Goal: Find specific page/section: Find specific page/section

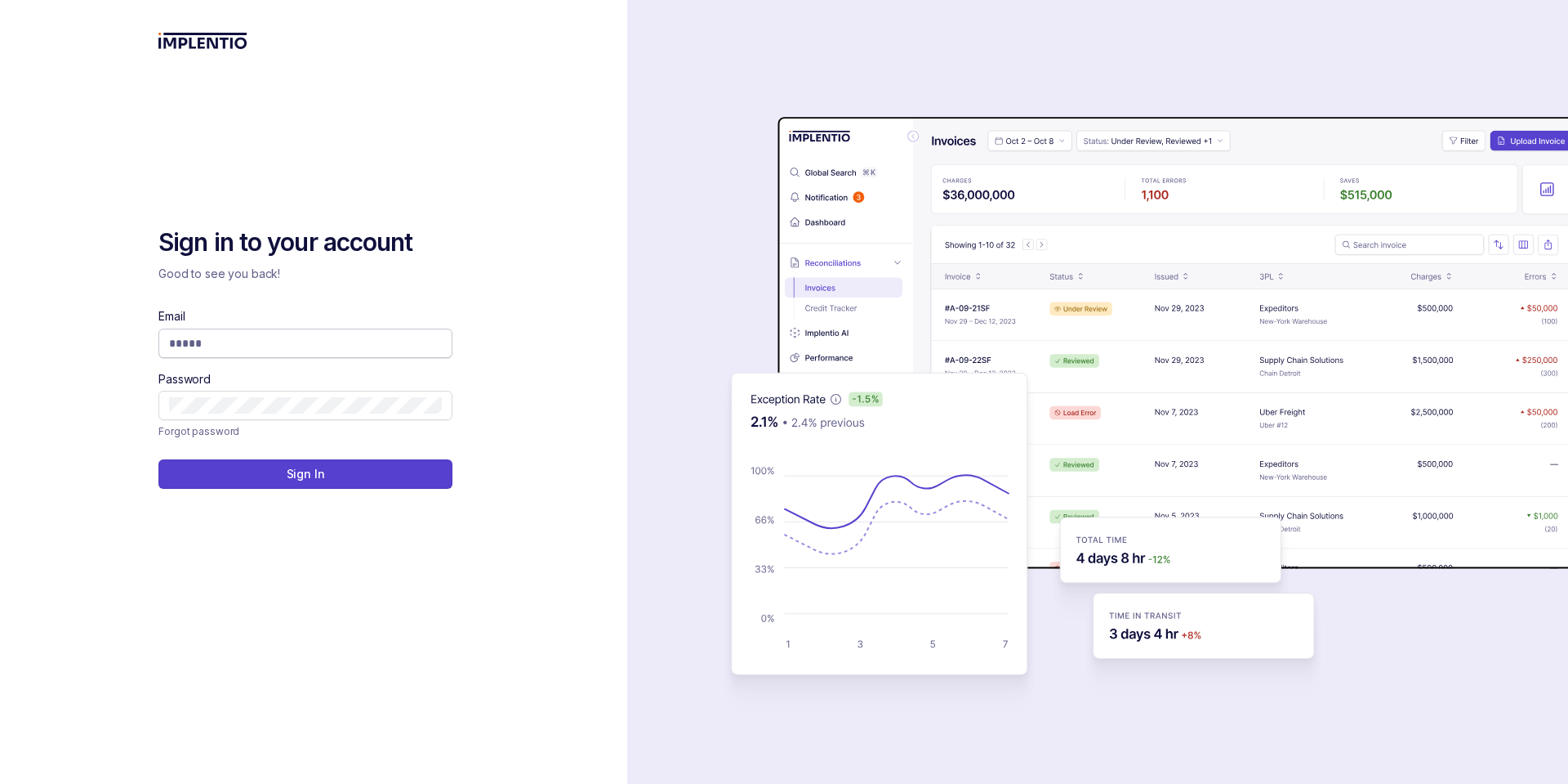
click at [223, 340] on input "Email" at bounding box center [305, 343] width 272 height 16
type input "**********"
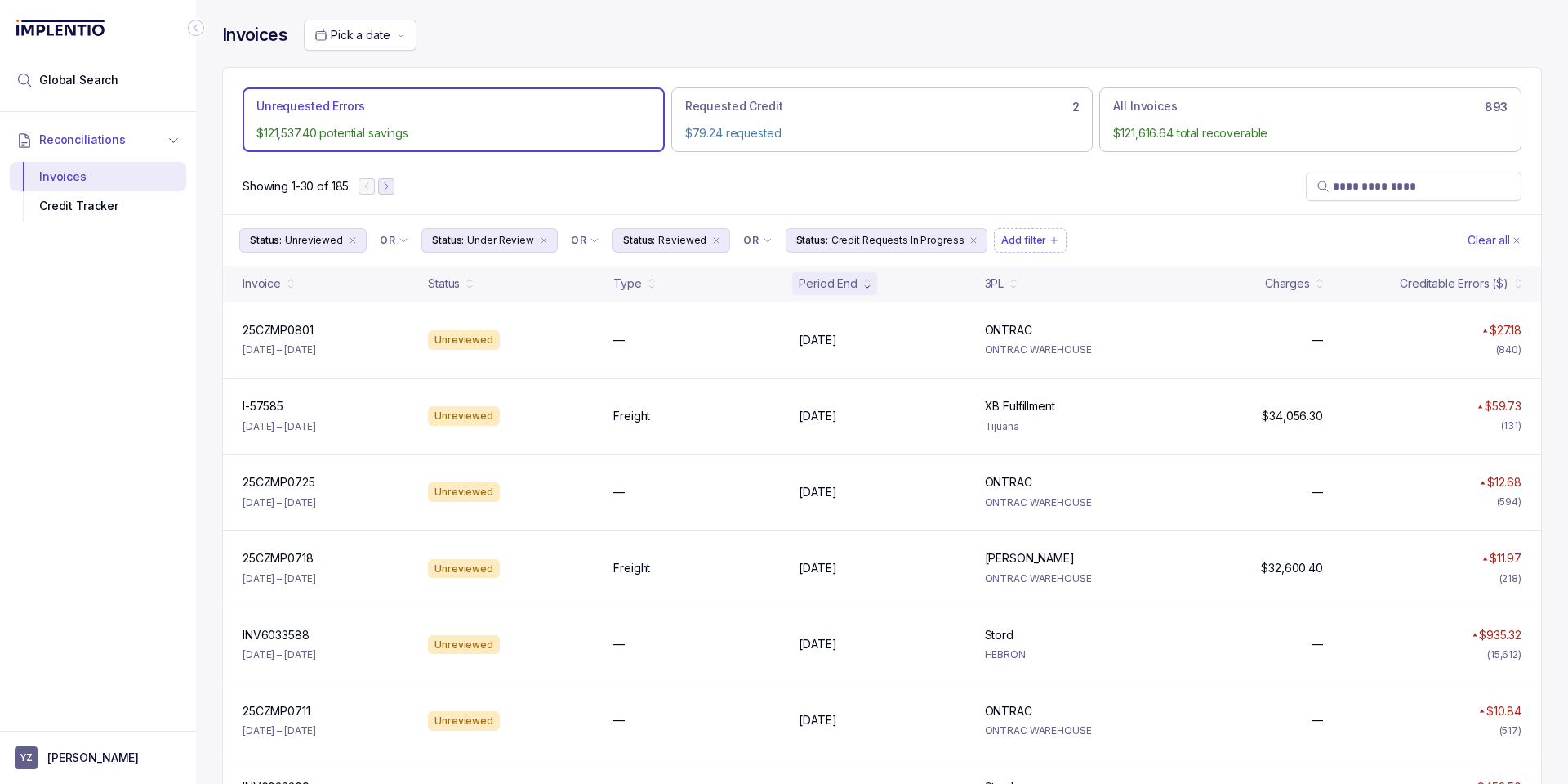
click at [391, 183] on icon "Next Page" at bounding box center [386, 186] width 12 height 12
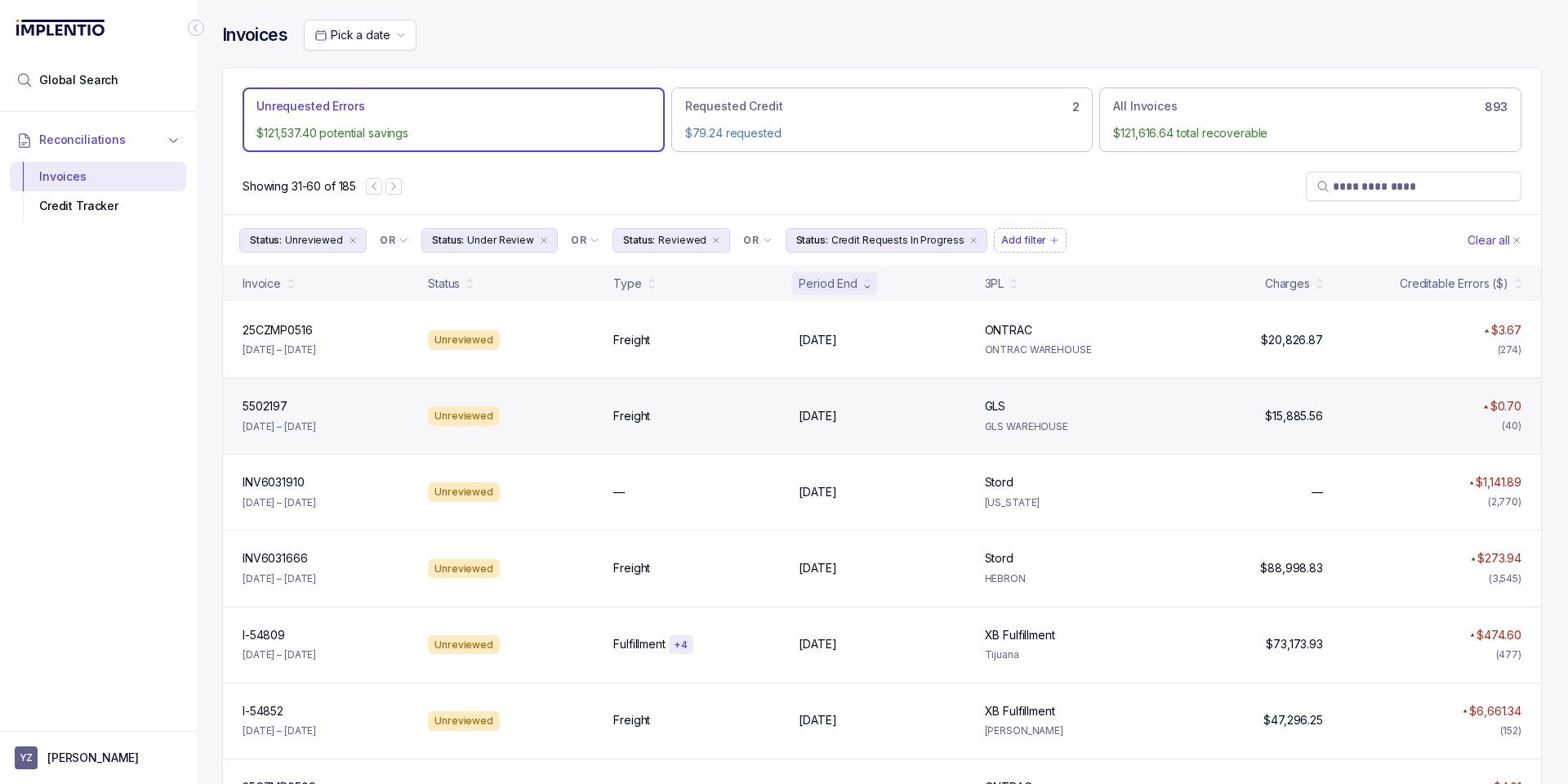
click at [1054, 418] on p "GLS WAREHOUSE" at bounding box center [1068, 426] width 166 height 16
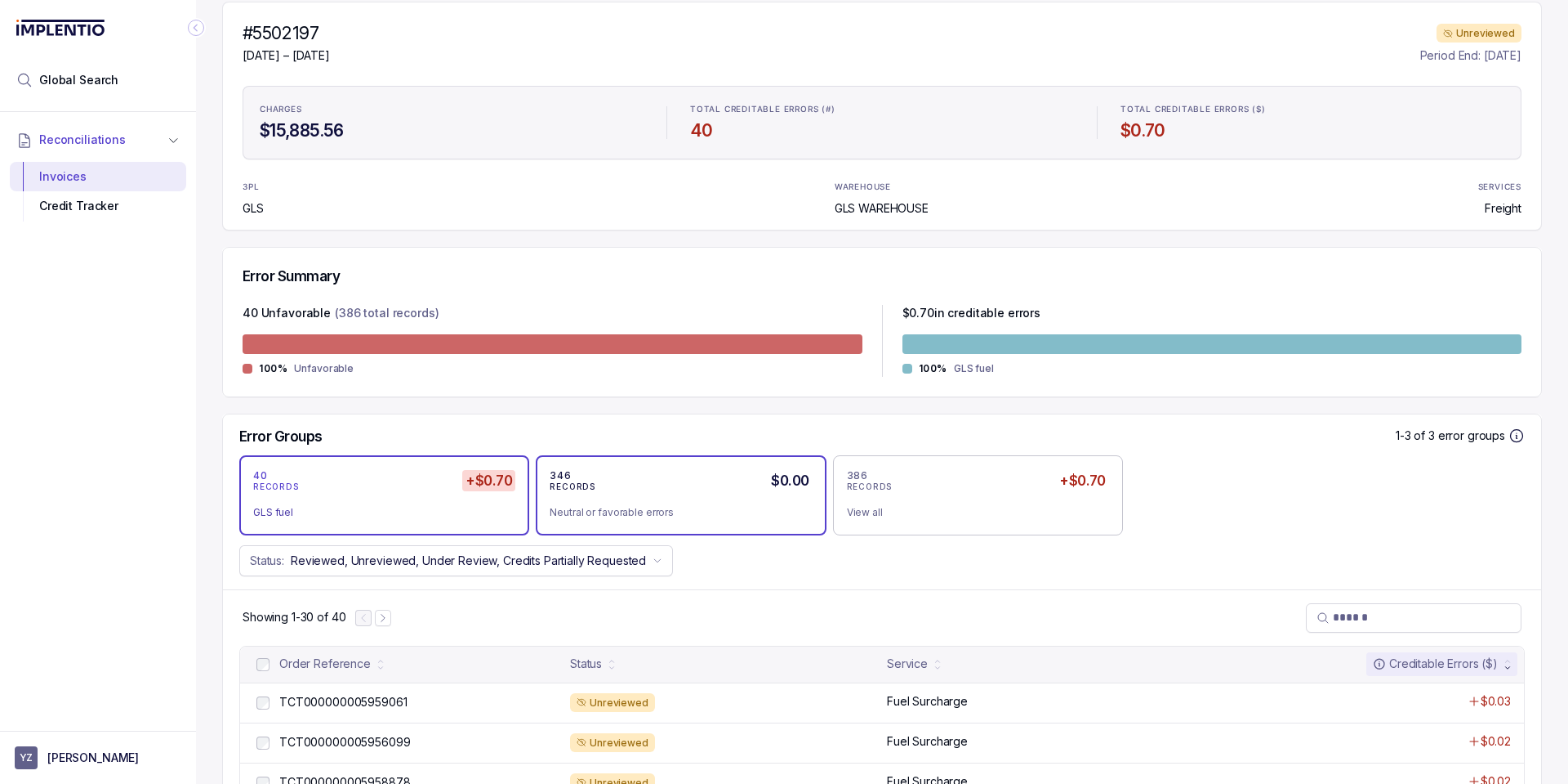
scroll to position [392, 0]
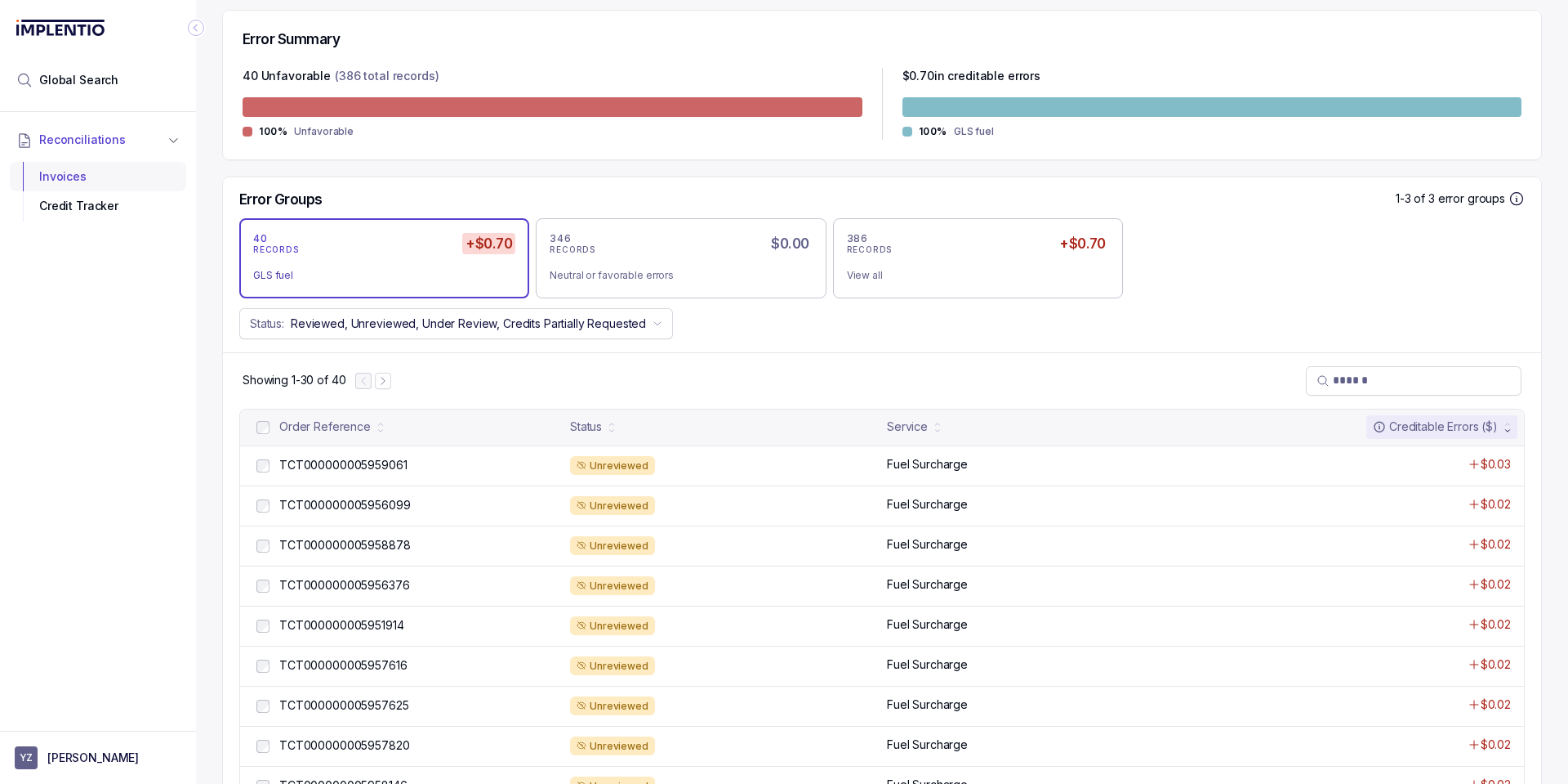
click at [96, 167] on div "Invoices" at bounding box center [98, 177] width 150 height 29
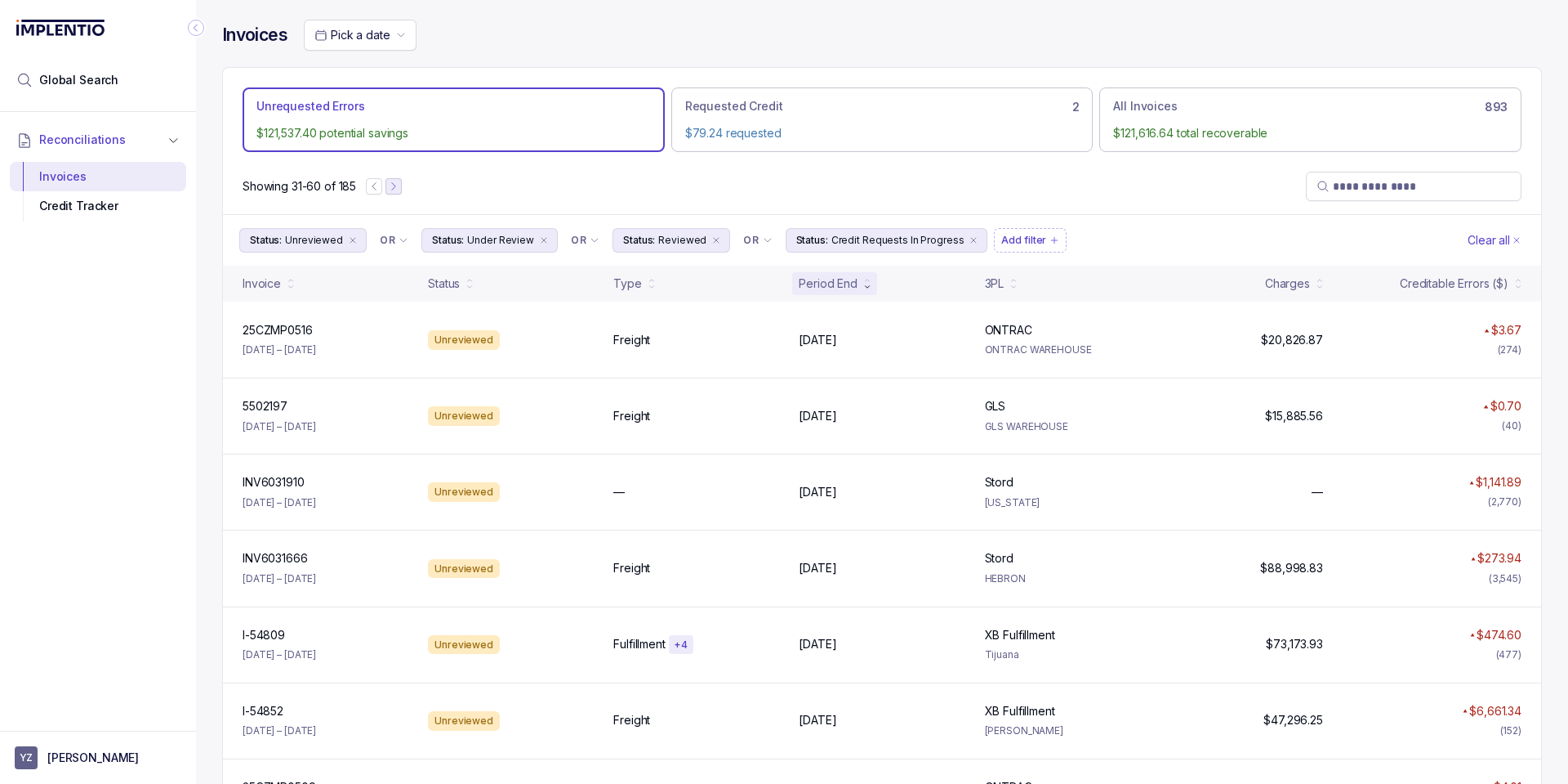
click at [394, 186] on icon "Next Page" at bounding box center [394, 186] width 12 height 12
click at [398, 184] on icon "Next Page" at bounding box center [394, 186] width 12 height 12
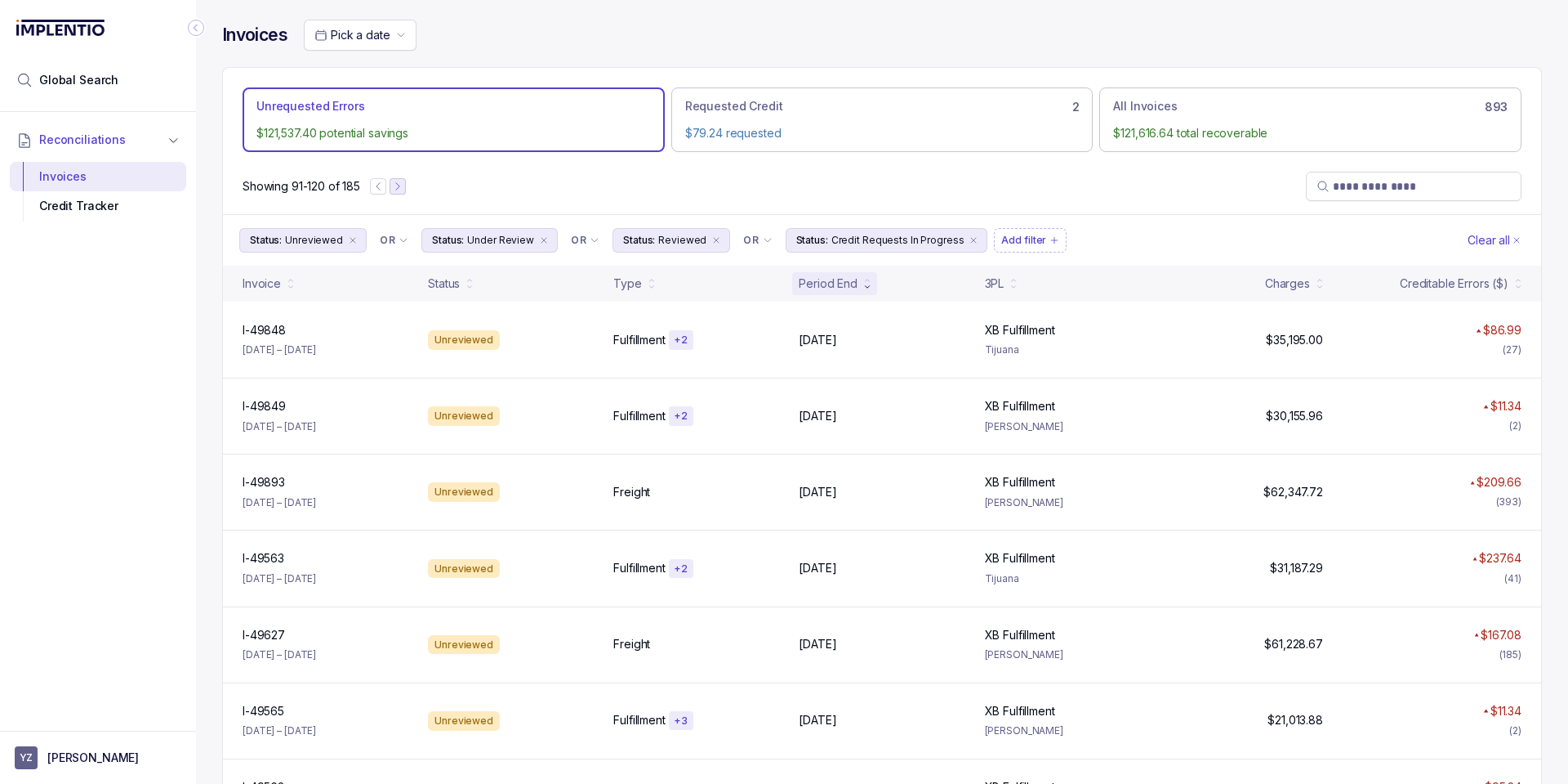
click at [404, 191] on icon "Next Page" at bounding box center [397, 186] width 12 height 12
click at [406, 187] on icon "Next Page" at bounding box center [401, 186] width 12 height 12
click at [407, 181] on icon "Next Page" at bounding box center [402, 186] width 12 height 12
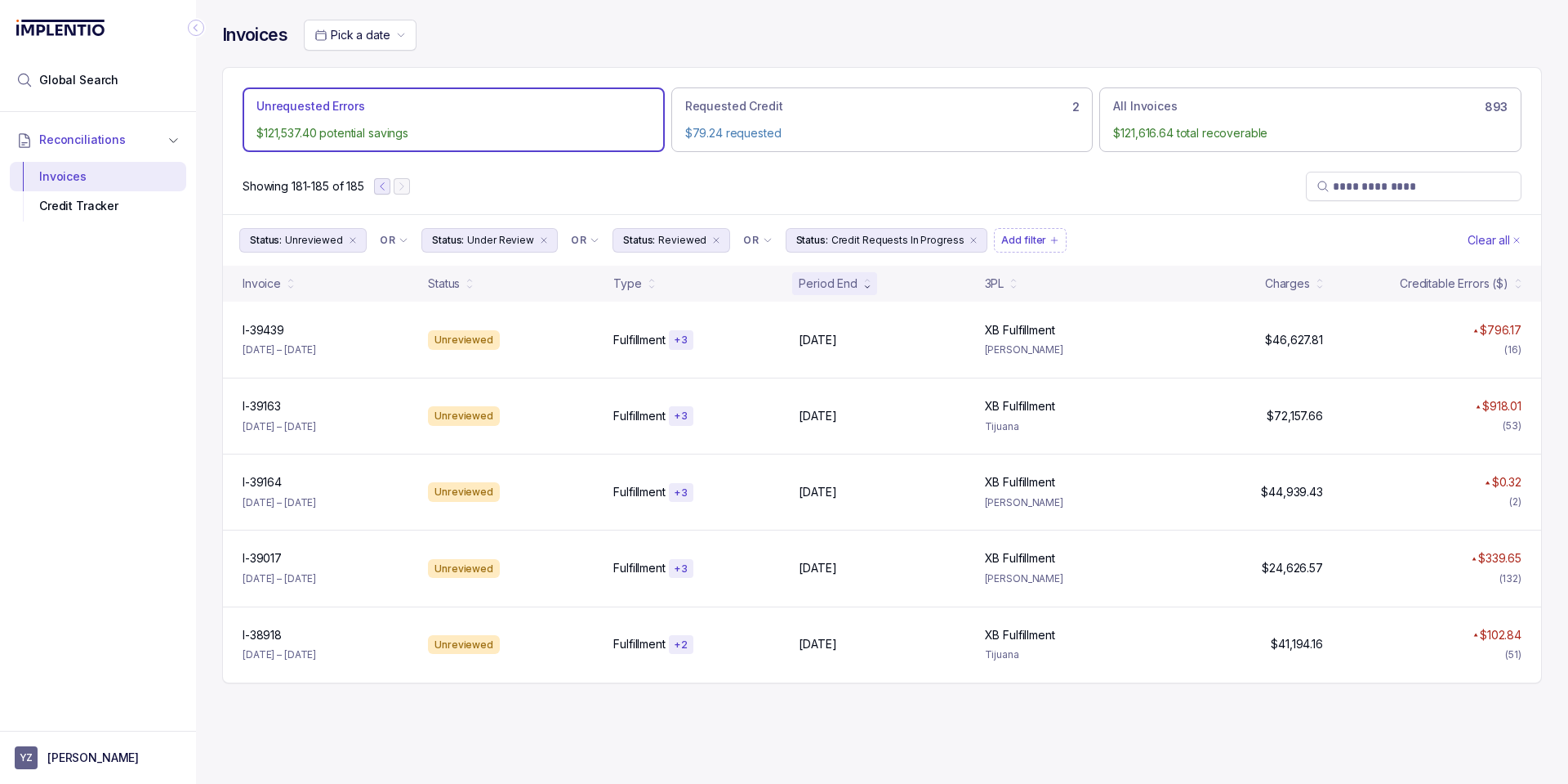
click at [383, 185] on icon "Previous Page" at bounding box center [382, 186] width 12 height 12
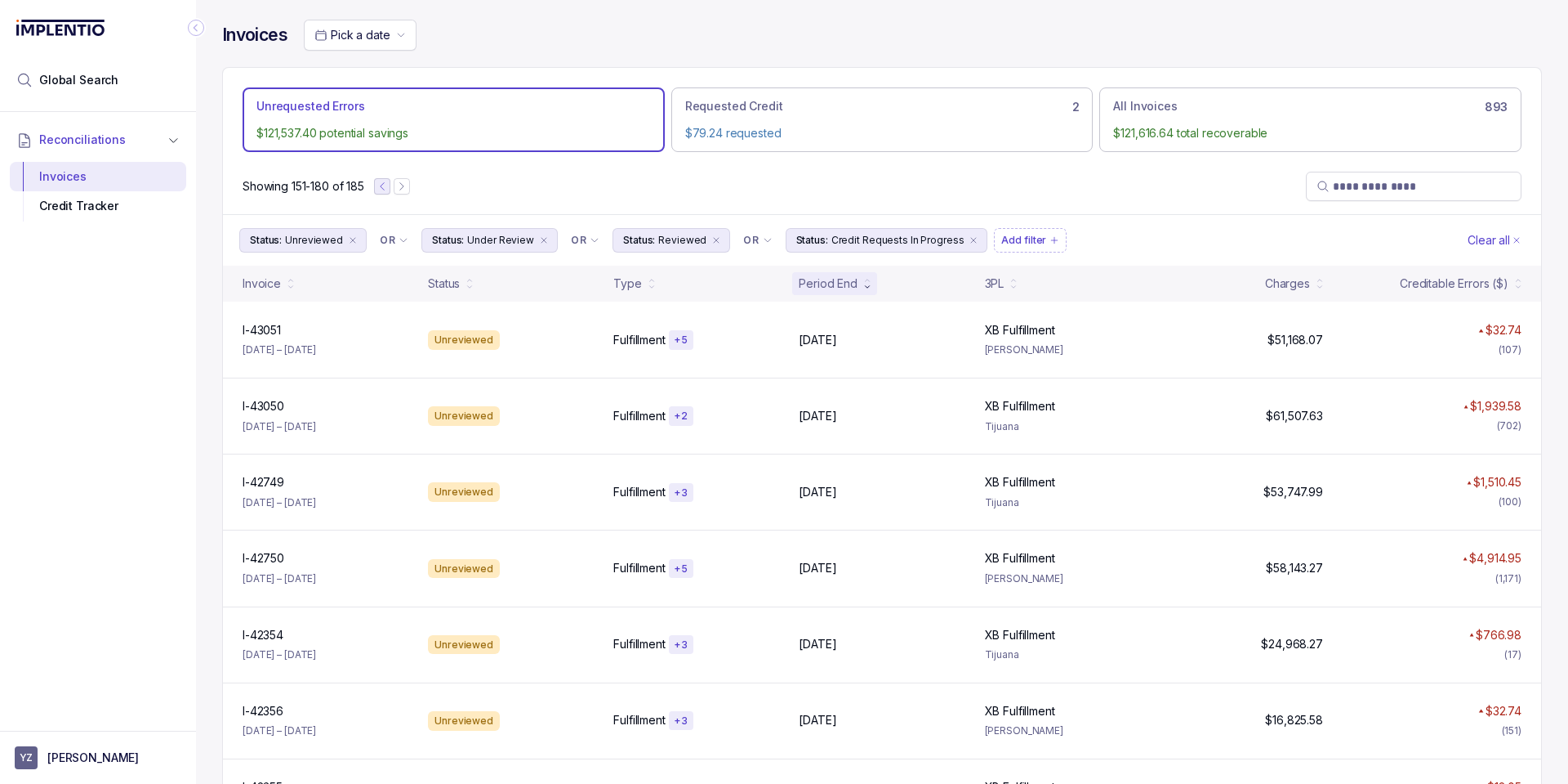
click at [384, 186] on icon "Previous Page" at bounding box center [382, 186] width 12 height 12
click at [55, 177] on div "Invoices" at bounding box center [98, 177] width 150 height 29
click at [382, 186] on icon "Previous Page" at bounding box center [382, 186] width 4 height 7
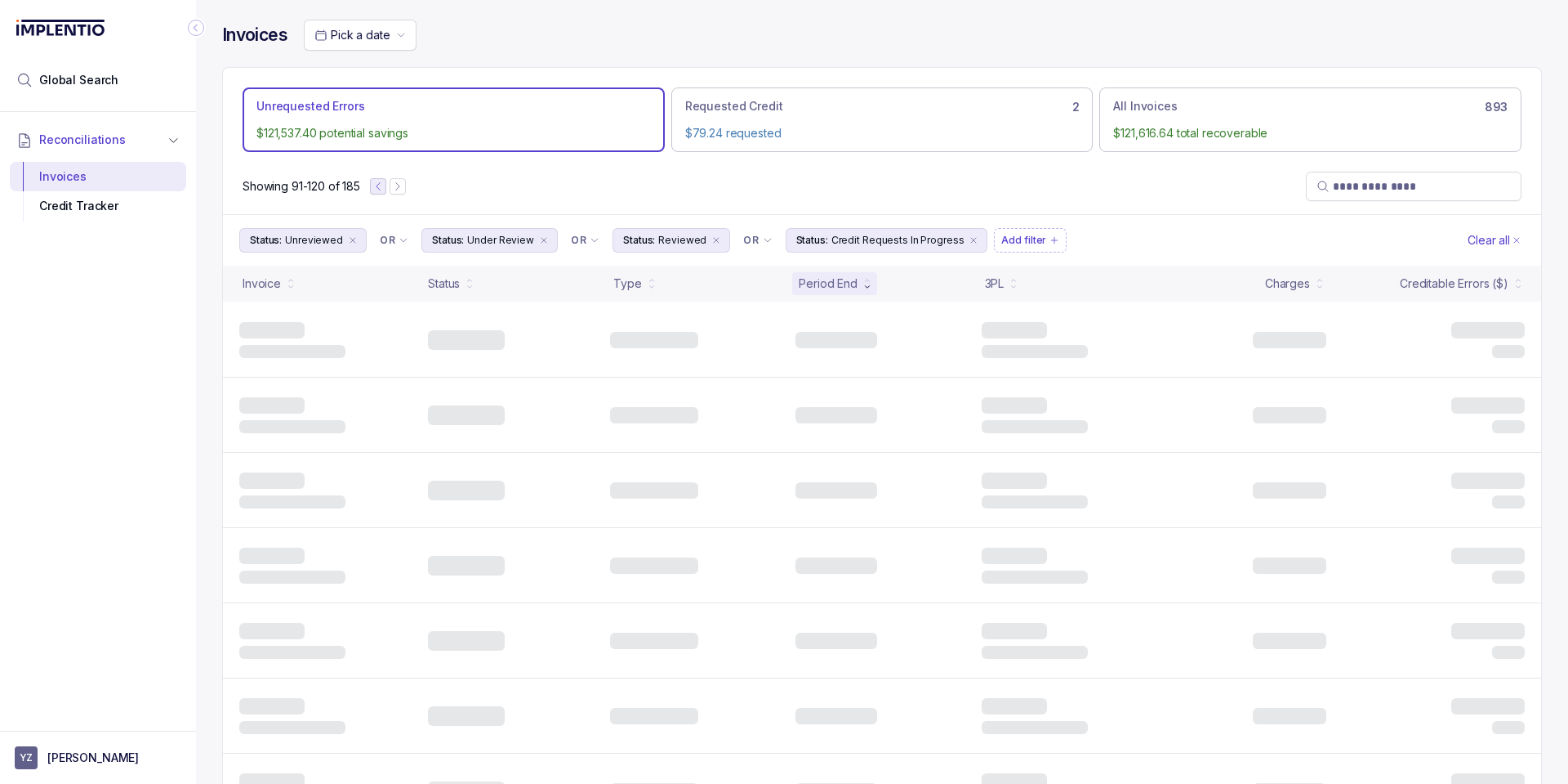
click at [382, 186] on icon "Previous Page" at bounding box center [378, 186] width 12 height 12
click at [382, 186] on button "Previous Page" at bounding box center [378, 186] width 16 height 16
click at [378, 187] on icon "Previous Page" at bounding box center [374, 186] width 12 height 12
click at [378, 187] on div at bounding box center [376, 186] width 36 height 16
